Goal: Task Accomplishment & Management: Manage account settings

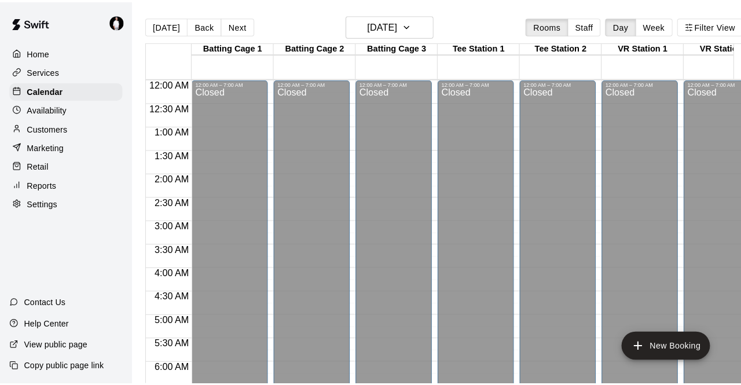
scroll to position [293, 0]
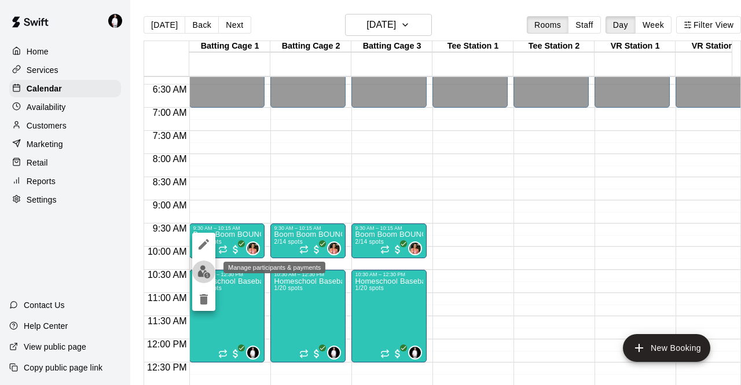
click at [203, 270] on img "edit" at bounding box center [203, 271] width 13 height 13
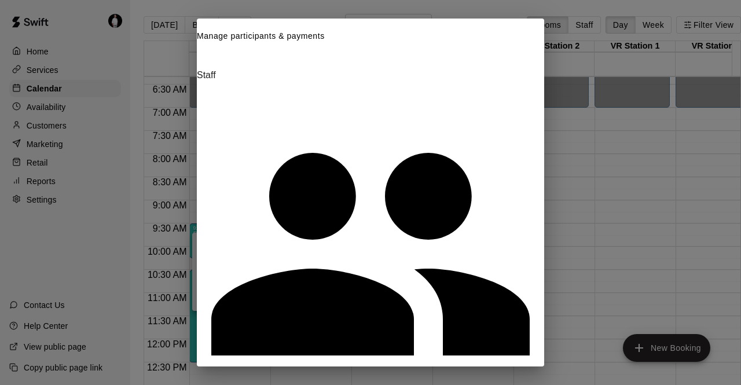
scroll to position [0, 0]
click at [201, 52] on icon "Close" at bounding box center [201, 52] width 0 height 0
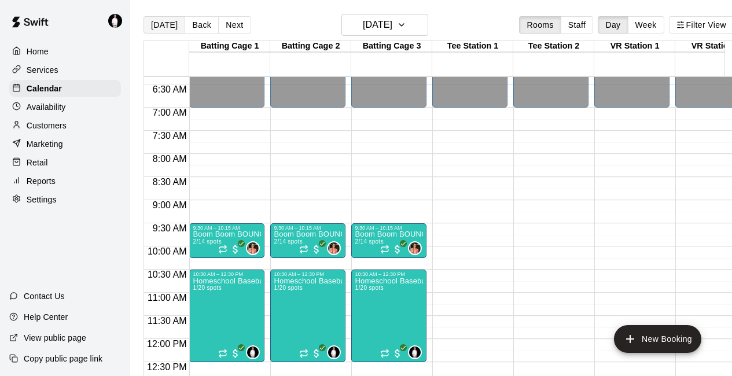
click at [163, 23] on button "[DATE]" at bounding box center [165, 24] width 42 height 17
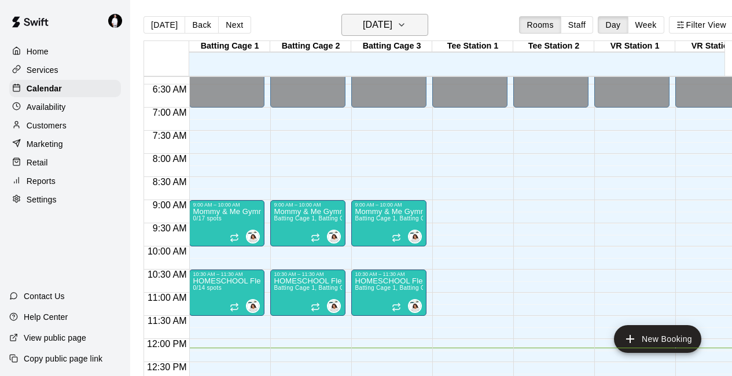
click at [392, 25] on h6 "[DATE]" at bounding box center [378, 25] width 30 height 16
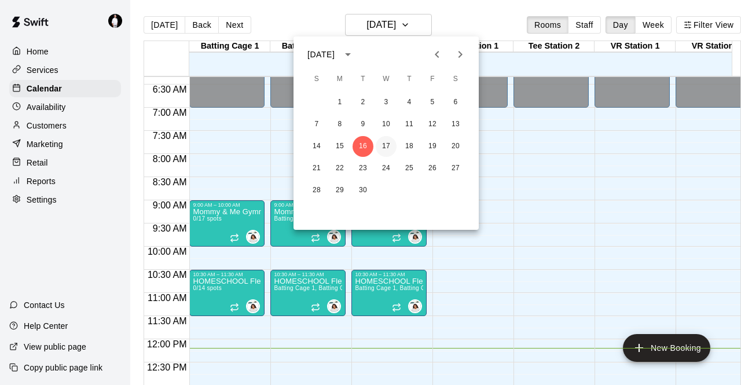
click at [387, 141] on button "17" at bounding box center [386, 146] width 21 height 21
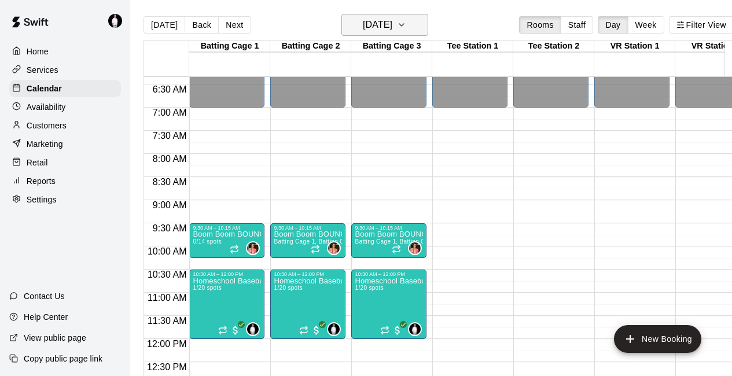
click at [406, 26] on icon "button" at bounding box center [401, 25] width 9 height 14
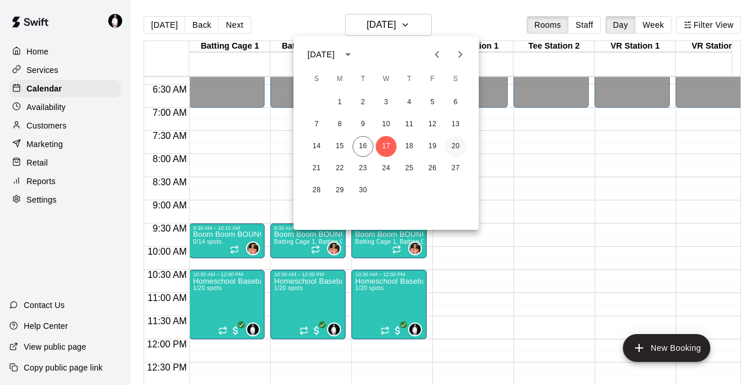
click at [455, 142] on button "20" at bounding box center [455, 146] width 21 height 21
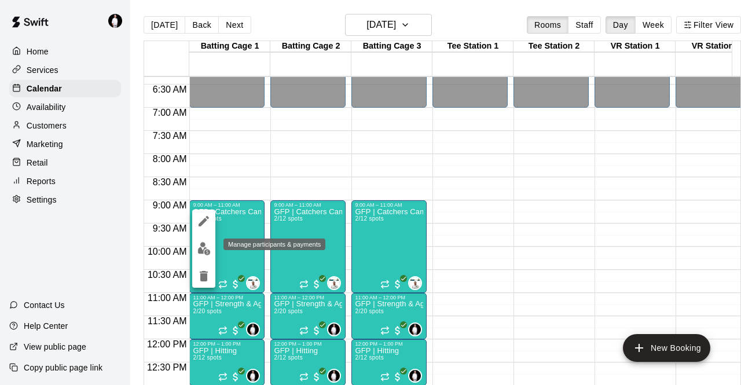
click at [203, 245] on img "edit" at bounding box center [203, 248] width 13 height 13
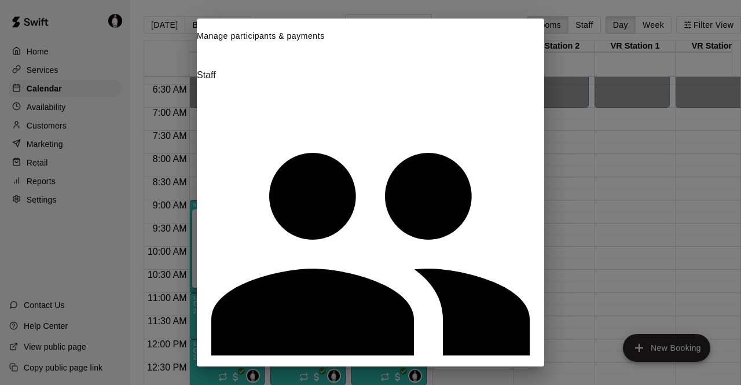
scroll to position [60, 0]
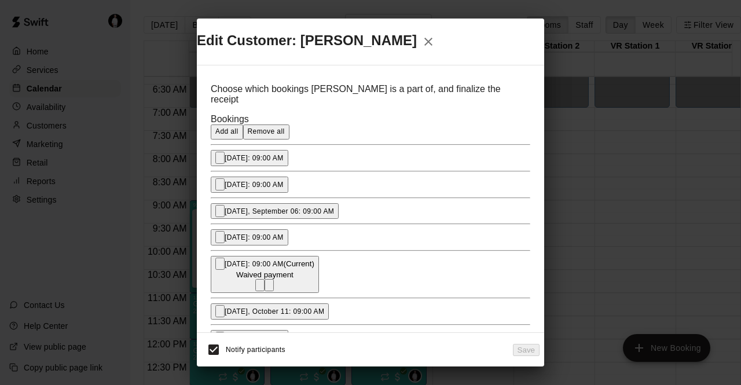
scroll to position [54, 0]
click at [269, 288] on icon "Remove" at bounding box center [269, 288] width 0 height 0
click at [525, 354] on button "Save" at bounding box center [526, 350] width 27 height 12
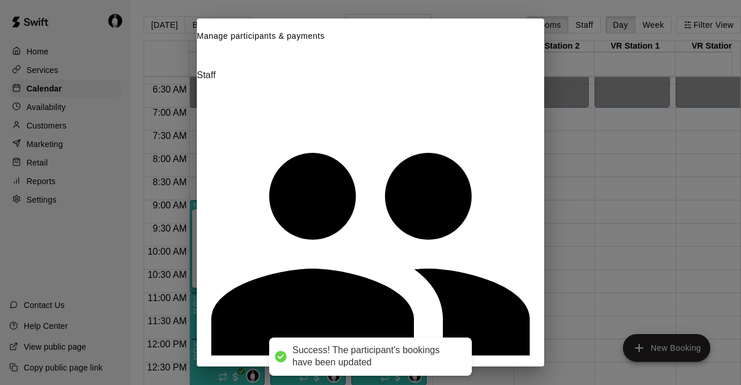
scroll to position [24, 0]
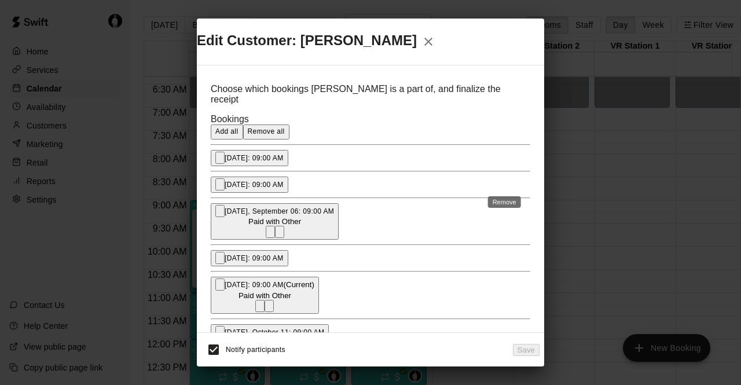
click at [280, 234] on icon "Remove" at bounding box center [280, 234] width 0 height 0
click at [521, 344] on button "Save" at bounding box center [526, 350] width 27 height 12
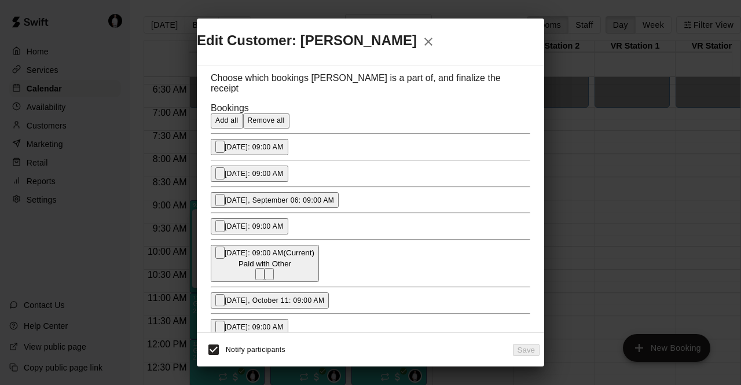
scroll to position [9, 0]
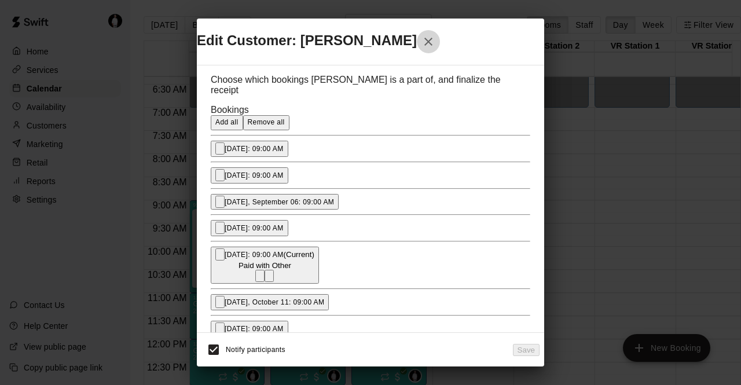
click at [435, 38] on icon "button" at bounding box center [428, 42] width 14 height 14
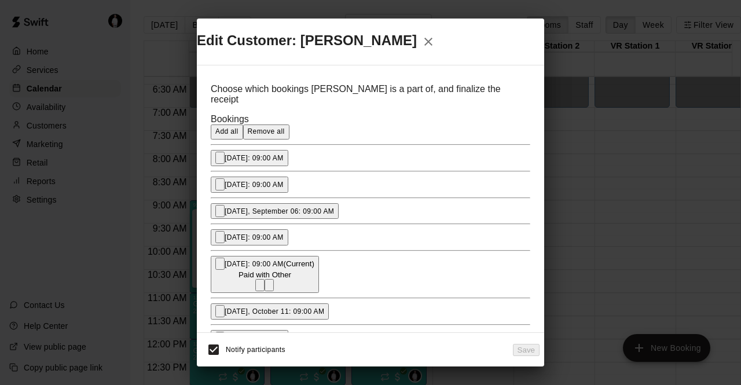
scroll to position [88, 0]
click at [280, 291] on icon "Remove" at bounding box center [276, 295] width 8 height 8
click at [517, 349] on button "Save" at bounding box center [526, 350] width 27 height 12
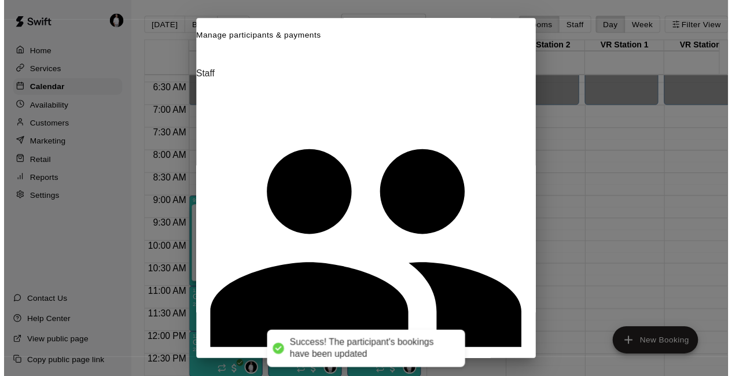
scroll to position [0, 0]
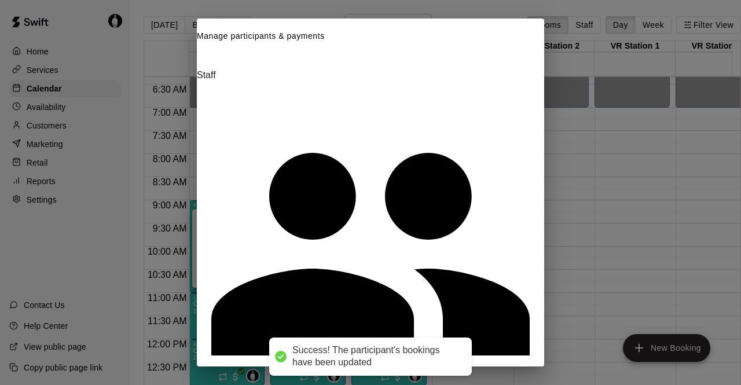
drag, startPoint x: 518, startPoint y: 348, endPoint x: 523, endPoint y: 335, distance: 14.3
click at [523, 335] on div "Manage participants & payments Staff ​ 1 staff member(s) [PERSON_NAME] Staff Cu…" at bounding box center [370, 192] width 741 height 385
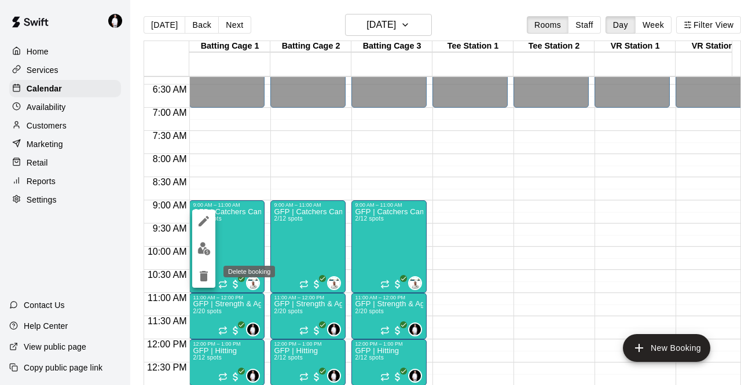
click at [203, 274] on icon "delete" at bounding box center [204, 276] width 8 height 10
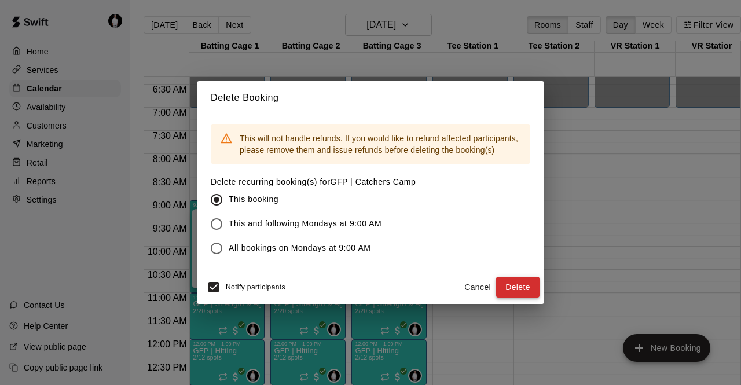
click at [515, 288] on button "Delete" at bounding box center [517, 287] width 43 height 21
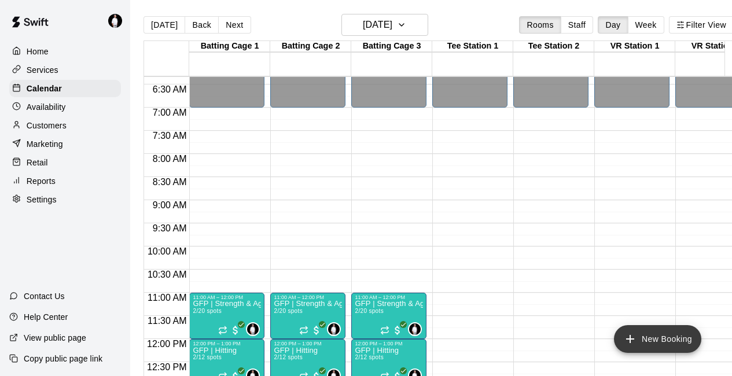
click at [642, 335] on button "New Booking" at bounding box center [657, 339] width 87 height 28
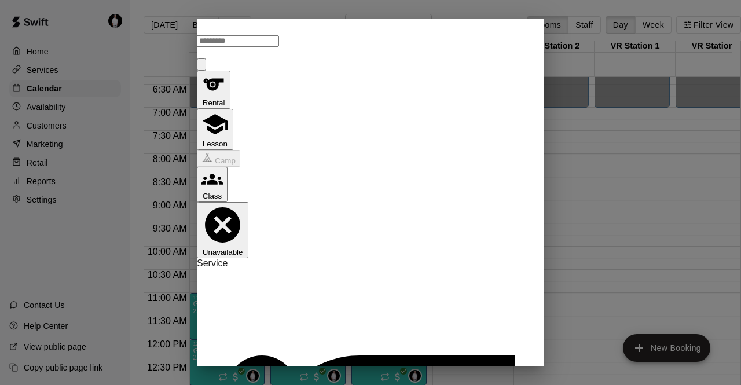
click at [248, 202] on button "Unavailable" at bounding box center [223, 230] width 52 height 56
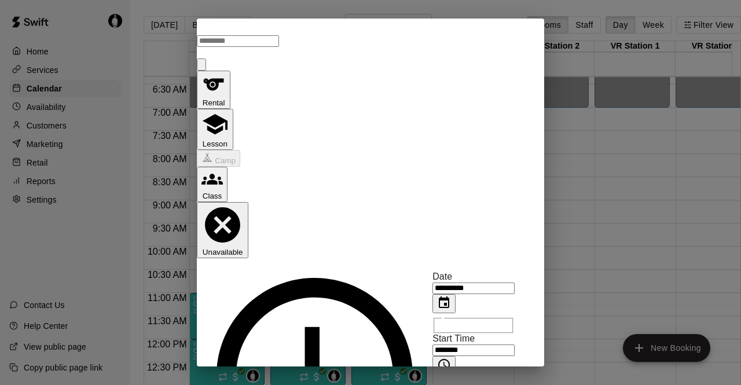
click at [432, 344] on input "********" at bounding box center [473, 350] width 82 height 12
type input "********"
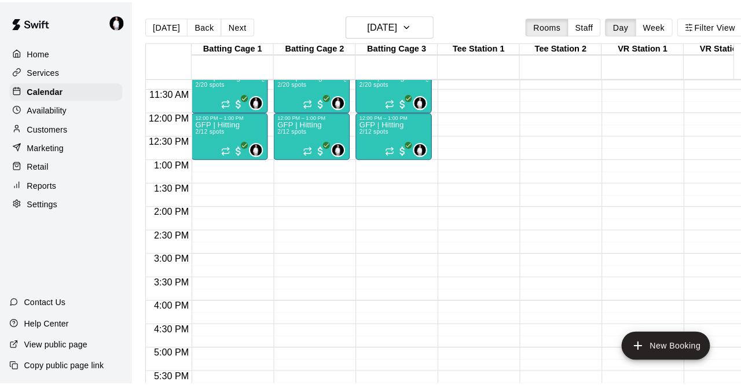
scroll to position [524, 0]
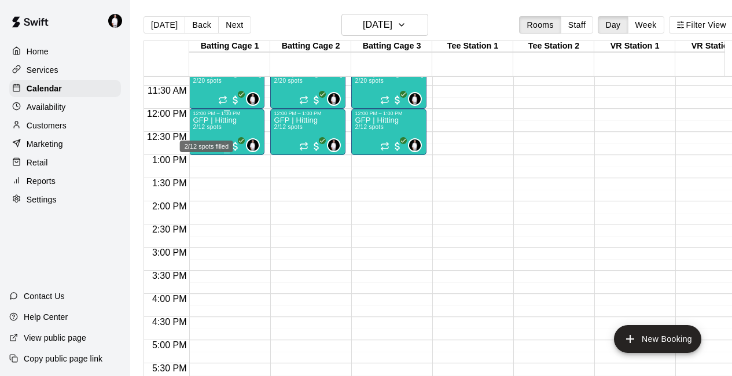
click at [199, 130] on span "2/12 spots" at bounding box center [207, 127] width 28 height 6
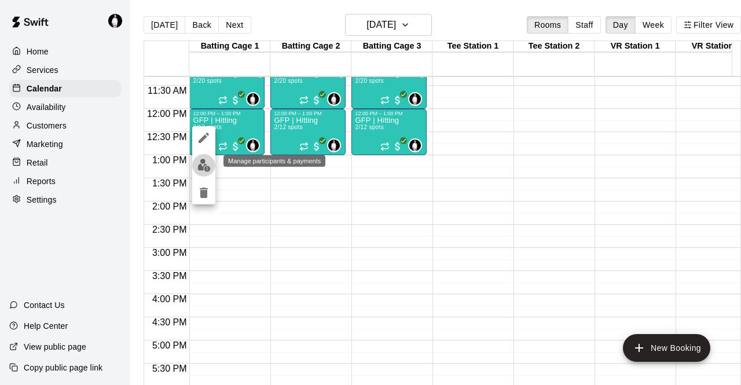
click at [204, 159] on img "edit" at bounding box center [203, 165] width 13 height 13
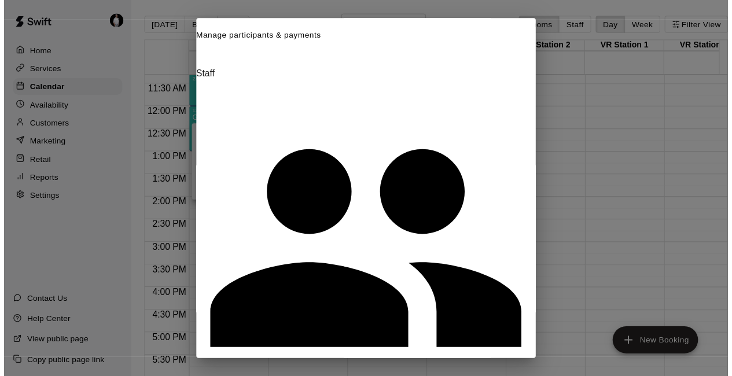
scroll to position [8, 0]
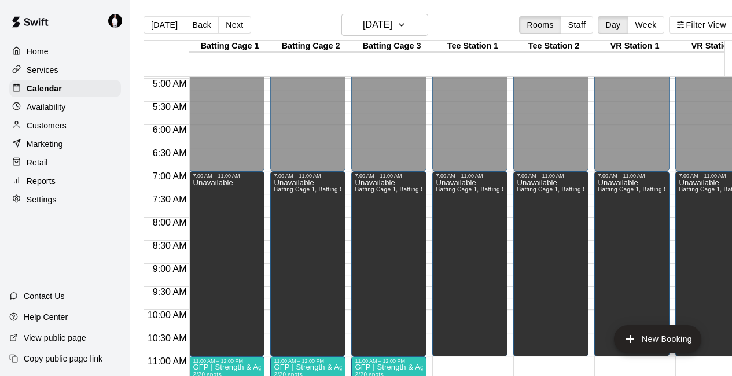
scroll to position [229, 0]
